Goal: Task Accomplishment & Management: Manage account settings

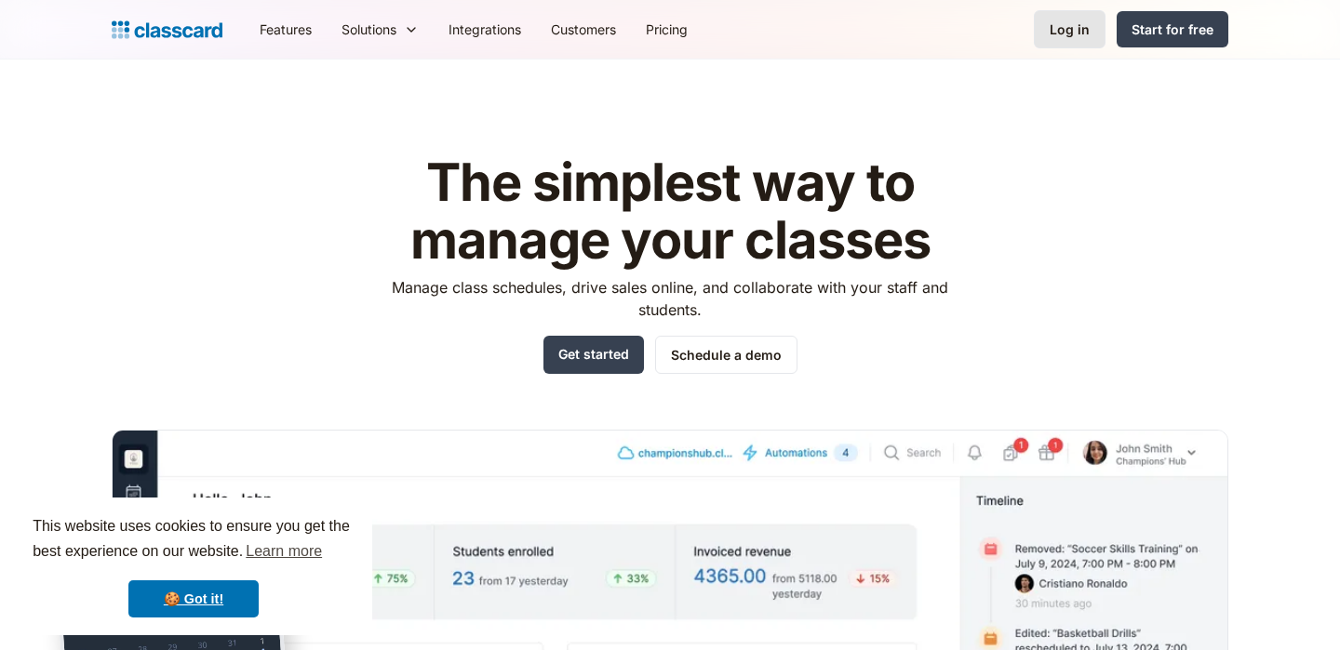
click at [1085, 32] on div "Log in" at bounding box center [1069, 30] width 40 height 20
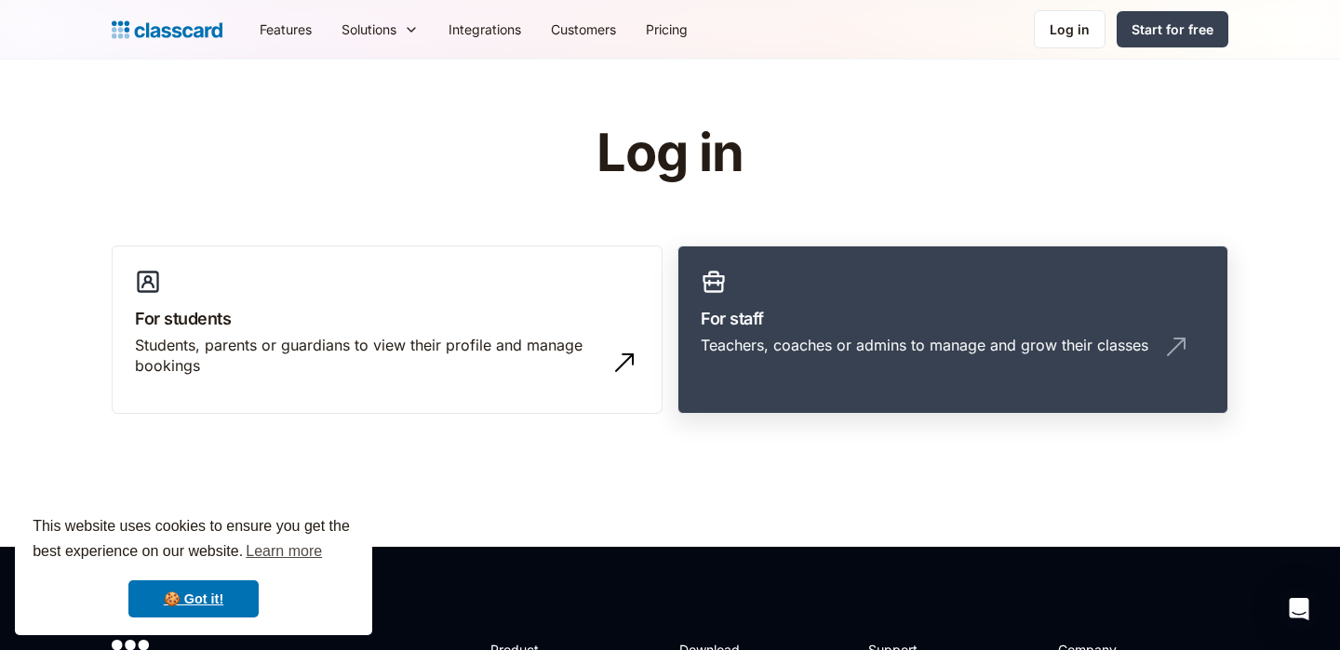
click at [895, 364] on div "Teachers, coaches or admins to manage and grow their classes" at bounding box center [953, 352] width 504 height 35
